Goal: Find contact information: Find contact information

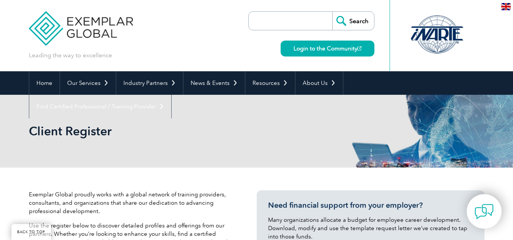
select select "[GEOGRAPHIC_DATA]"
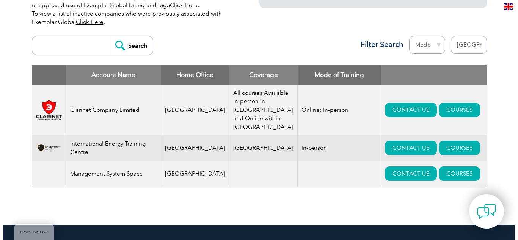
scroll to position [277, 0]
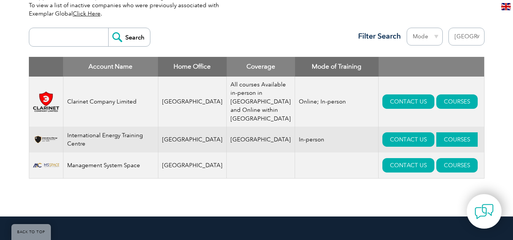
click at [436, 140] on link "COURSES" at bounding box center [456, 139] width 41 height 14
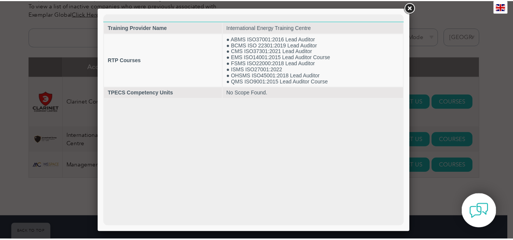
scroll to position [0, 0]
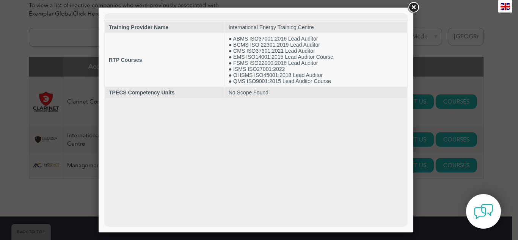
click at [411, 7] on link at bounding box center [414, 8] width 14 height 14
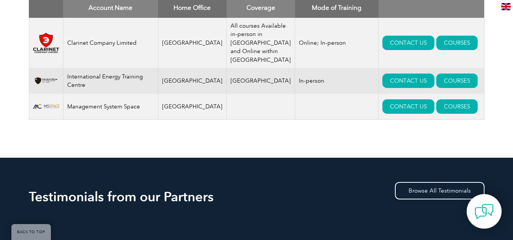
scroll to position [353, 0]
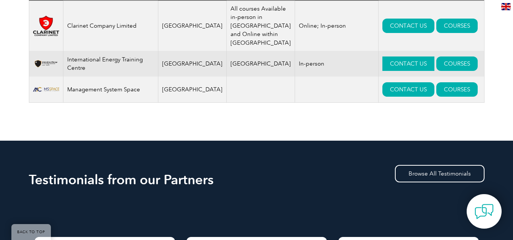
click at [397, 65] on link "CONTACT US" at bounding box center [408, 64] width 52 height 14
drag, startPoint x: 88, startPoint y: 68, endPoint x: 68, endPoint y: 61, distance: 21.6
click at [68, 61] on td "International Energy Training Centre" at bounding box center [110, 64] width 95 height 26
copy td "International Energy Training Centre"
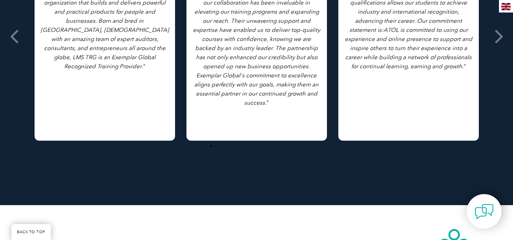
scroll to position [656, 0]
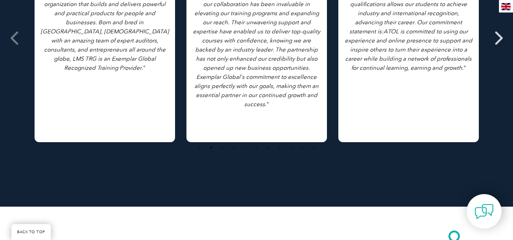
click at [494, 38] on icon at bounding box center [497, 38] width 9 height 0
click at [501, 38] on icon at bounding box center [497, 38] width 9 height 0
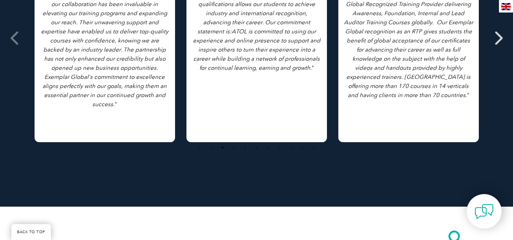
click at [499, 38] on icon at bounding box center [497, 38] width 9 height 0
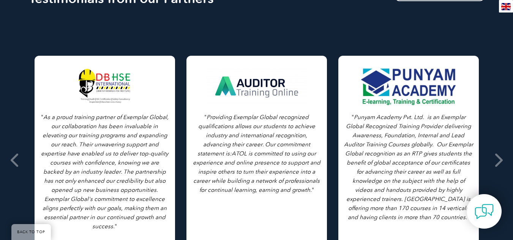
scroll to position [542, 0]
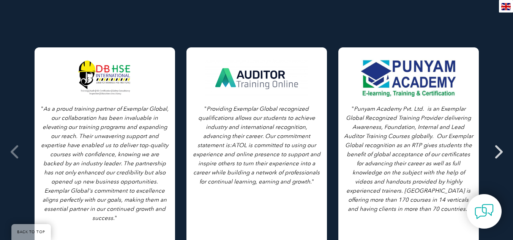
click at [499, 152] on icon at bounding box center [497, 152] width 9 height 0
click at [498, 152] on icon at bounding box center [497, 152] width 9 height 0
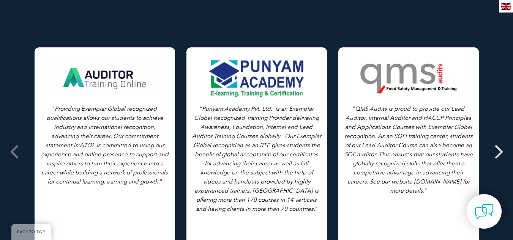
click at [499, 152] on icon at bounding box center [497, 152] width 9 height 0
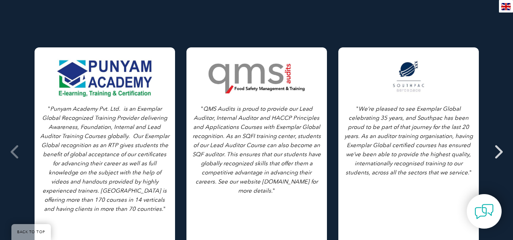
click at [499, 152] on icon at bounding box center [497, 152] width 9 height 0
click at [498, 152] on icon at bounding box center [497, 152] width 9 height 0
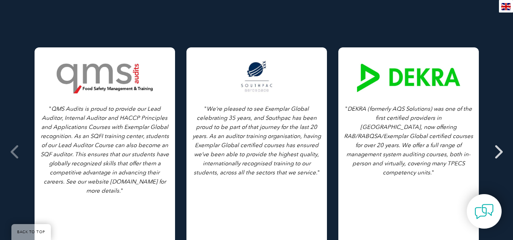
click at [496, 152] on icon at bounding box center [497, 152] width 9 height 0
click at [499, 152] on icon at bounding box center [497, 152] width 9 height 0
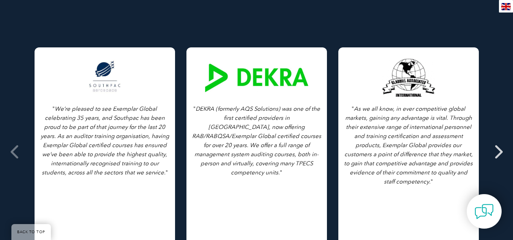
click at [496, 152] on icon at bounding box center [497, 152] width 9 height 0
